Goal: Communication & Community: Answer question/provide support

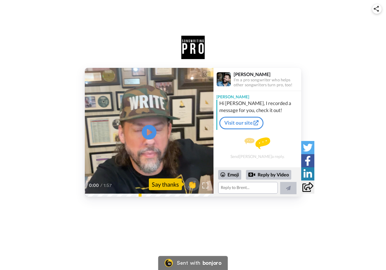
drag, startPoint x: 150, startPoint y: 133, endPoint x: 157, endPoint y: 144, distance: 13.0
click at [150, 133] on icon "Play/Pause" at bounding box center [149, 132] width 15 height 26
click at [230, 189] on textarea at bounding box center [248, 188] width 60 height 12
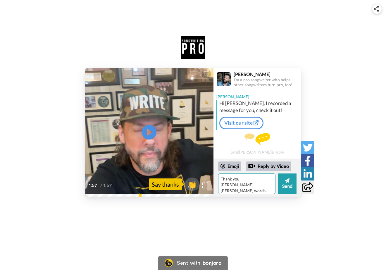
click at [239, 185] on textarea "Thank you [PERSON_NAME]. [PERSON_NAME] words. Ys,es great movies." at bounding box center [246, 183] width 57 height 20
click at [268, 185] on textarea "Thank you [PERSON_NAME]. [PERSON_NAME] words. Yes great movies." at bounding box center [246, 183] width 57 height 20
click at [231, 191] on textarea "Thank you [PERSON_NAME]. [PERSON_NAME] words. Yes great movies with a noble mor…" at bounding box center [246, 183] width 57 height 20
click at [254, 191] on textarea "Thank you [PERSON_NAME]. [PERSON_NAME] words. Yes great movies with noble moral" at bounding box center [246, 183] width 57 height 20
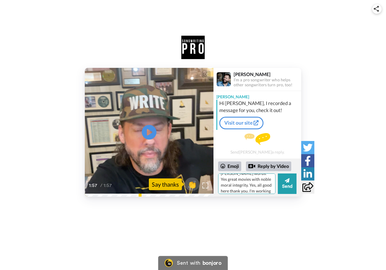
click at [269, 190] on textarea "Thank you [PERSON_NAME]. [PERSON_NAME] words. Yes great movies with noble moral…" at bounding box center [246, 183] width 57 height 20
click at [264, 187] on textarea "Thank you [PERSON_NAME]. [PERSON_NAME] words. Yes great movies with noble moral…" at bounding box center [246, 183] width 57 height 20
click at [254, 183] on textarea "Thank you [PERSON_NAME]. [PERSON_NAME] words. Yes great movies with noble moral…" at bounding box center [246, 183] width 57 height 20
click at [256, 188] on textarea "Thank you [PERSON_NAME]. [PERSON_NAME] words. Yes great movies with noble moral…" at bounding box center [246, 183] width 57 height 20
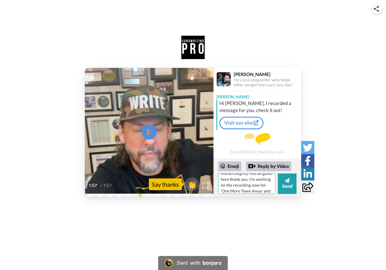
scroll to position [32, 0]
click at [226, 189] on textarea "Thank you [PERSON_NAME]. [PERSON_NAME] words. Yes great movies with noble moral…" at bounding box center [246, 183] width 57 height 20
click at [266, 188] on textarea "Thank you [PERSON_NAME]. [PERSON_NAME] words. Yes great movies with noble moral…" at bounding box center [246, 183] width 57 height 20
type textarea "Thank you [PERSON_NAME]. [PERSON_NAME] words. Yes great movies with noble moral…"
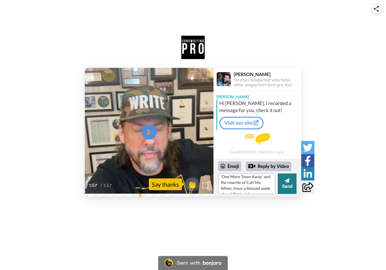
click at [290, 187] on button "Send" at bounding box center [287, 183] width 19 height 20
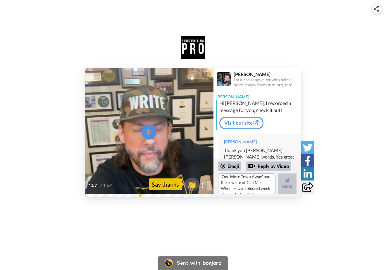
scroll to position [0, 0]
